Goal: Check status

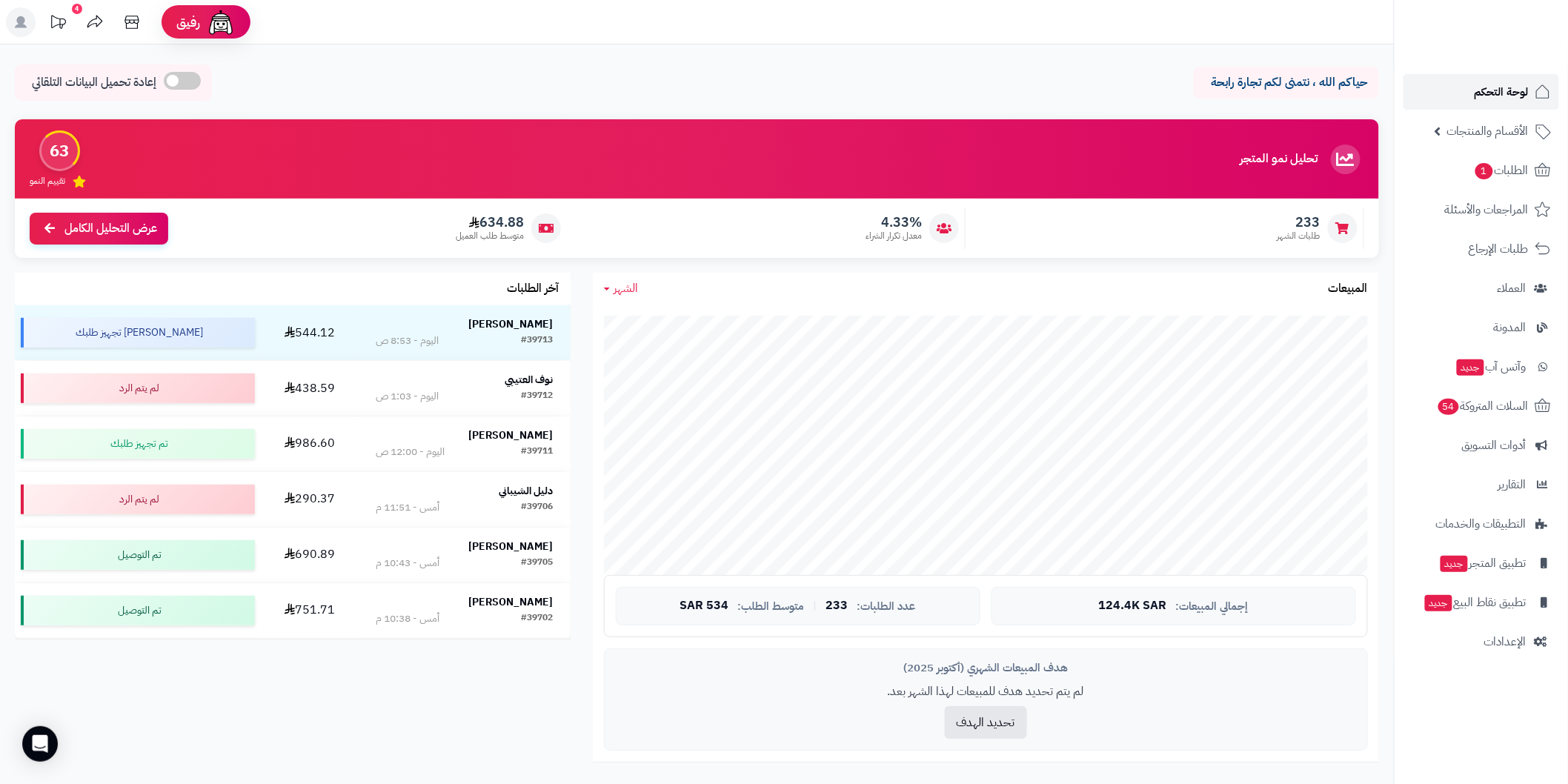
click at [1495, 78] on link "لوحة التحكم" at bounding box center [1481, 92] width 156 height 35
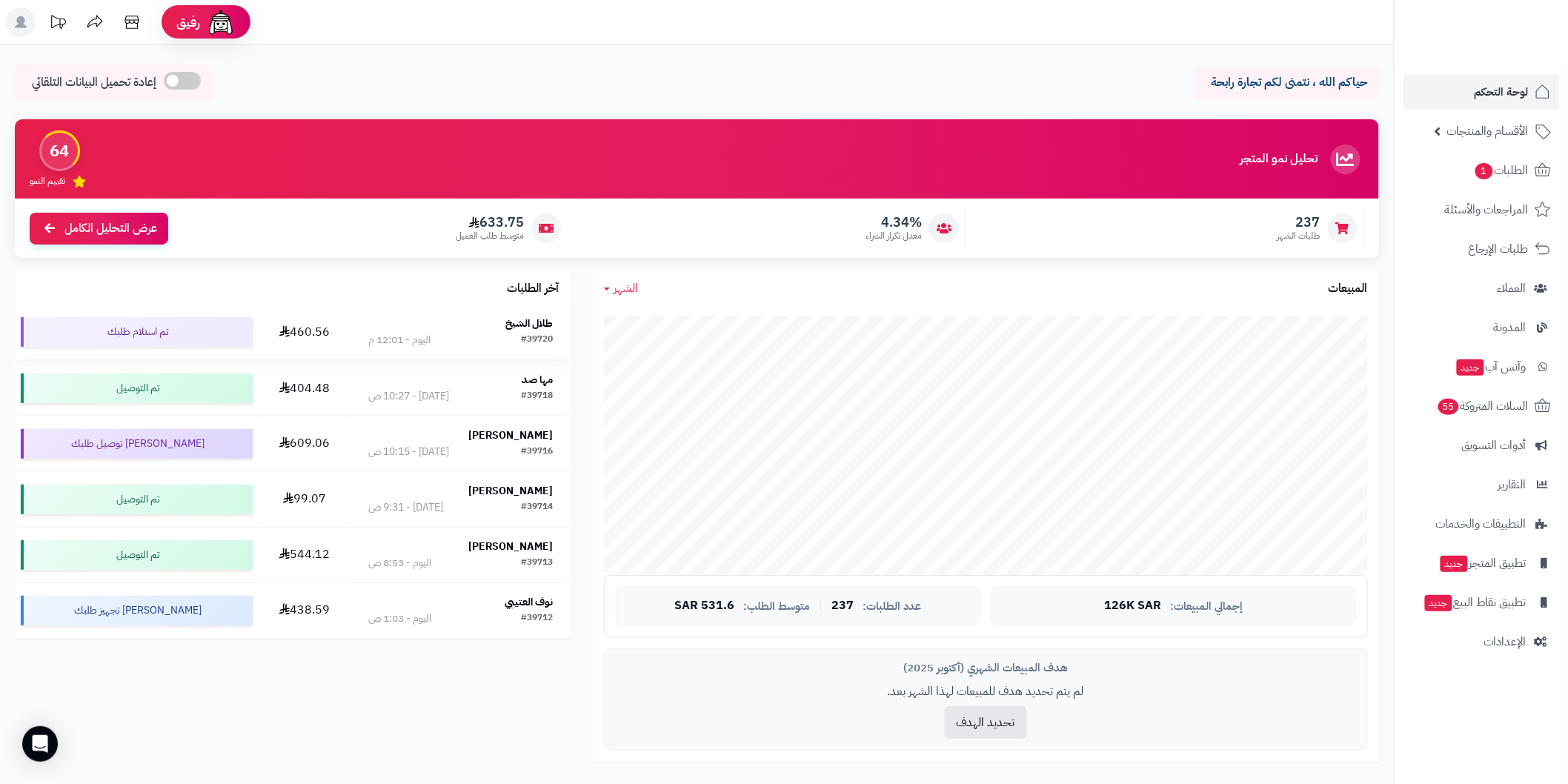
click at [420, 327] on div "طلال الشيخ" at bounding box center [460, 323] width 185 height 15
